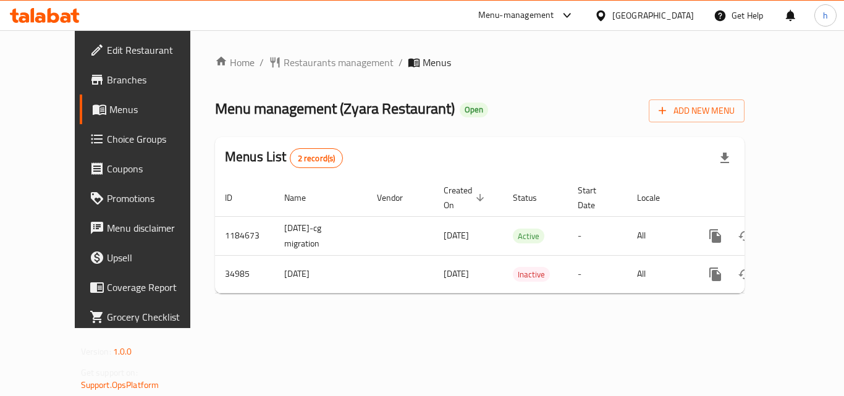
click at [674, 14] on div "[GEOGRAPHIC_DATA]" at bounding box center [653, 16] width 82 height 14
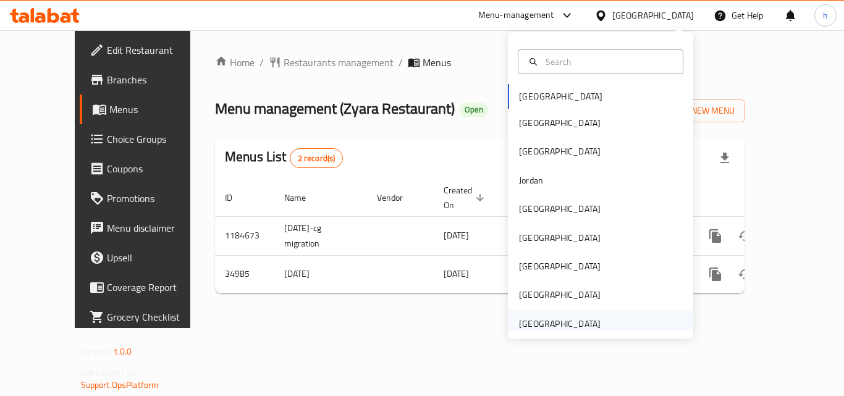
click at [566, 328] on div "[GEOGRAPHIC_DATA]" at bounding box center [560, 324] width 82 height 14
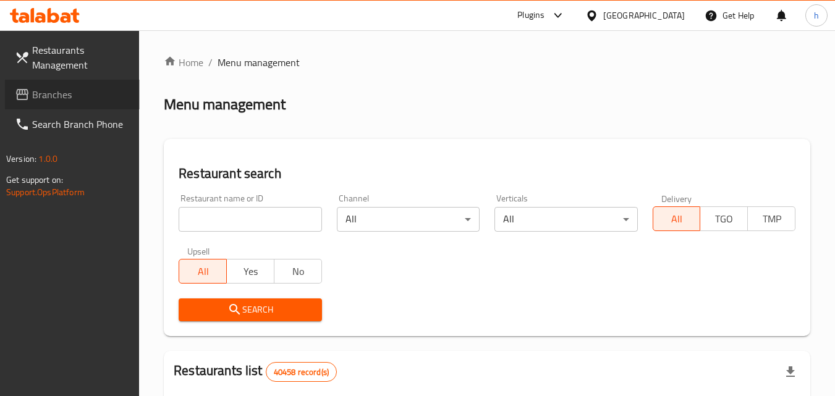
click at [79, 90] on span "Branches" at bounding box center [81, 94] width 98 height 15
